Goal: Transaction & Acquisition: Subscribe to service/newsletter

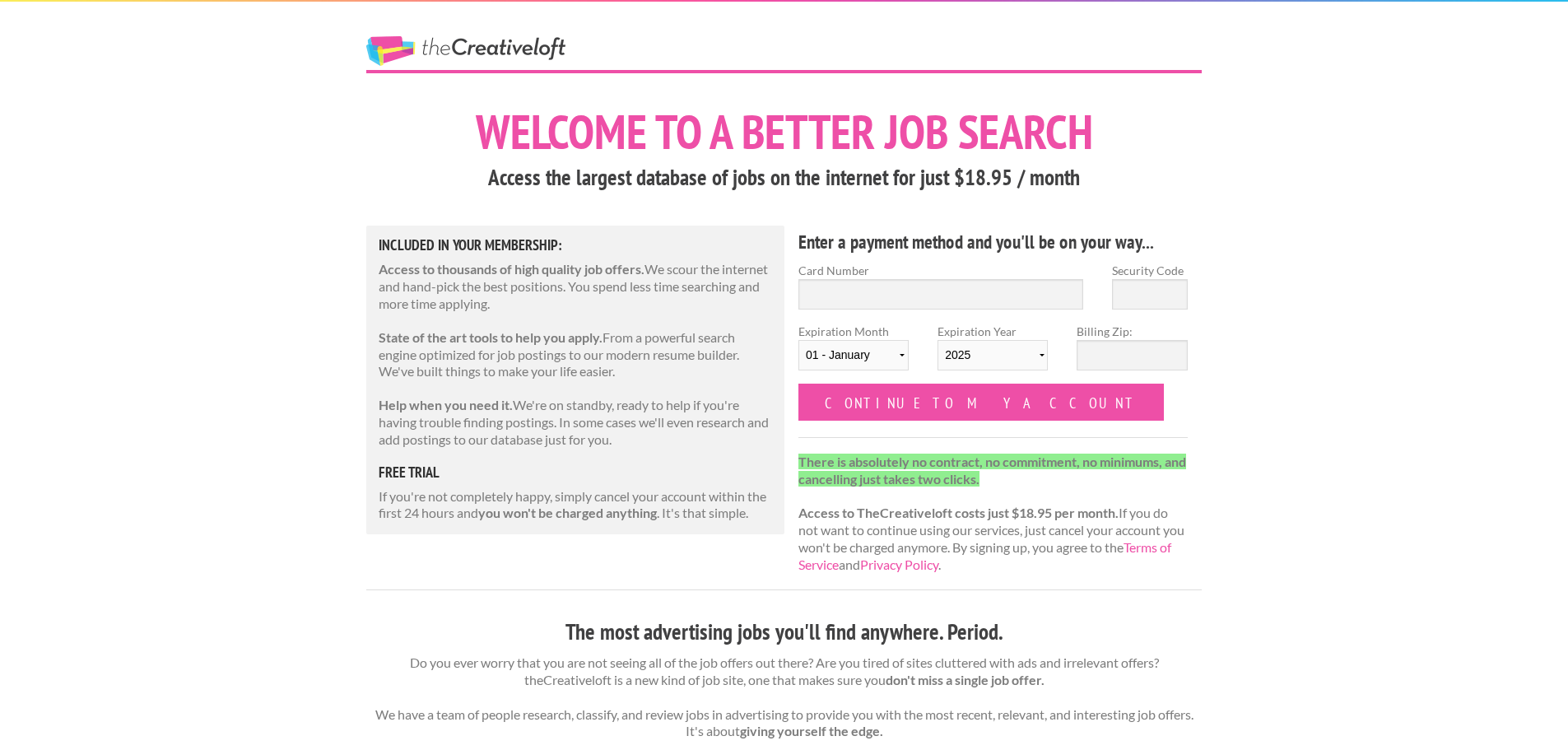
click at [498, 52] on link "The Creative Loft" at bounding box center [466, 50] width 200 height 29
click at [526, 48] on link "The Creative Loft" at bounding box center [466, 50] width 200 height 29
